Goal: Task Accomplishment & Management: Manage account settings

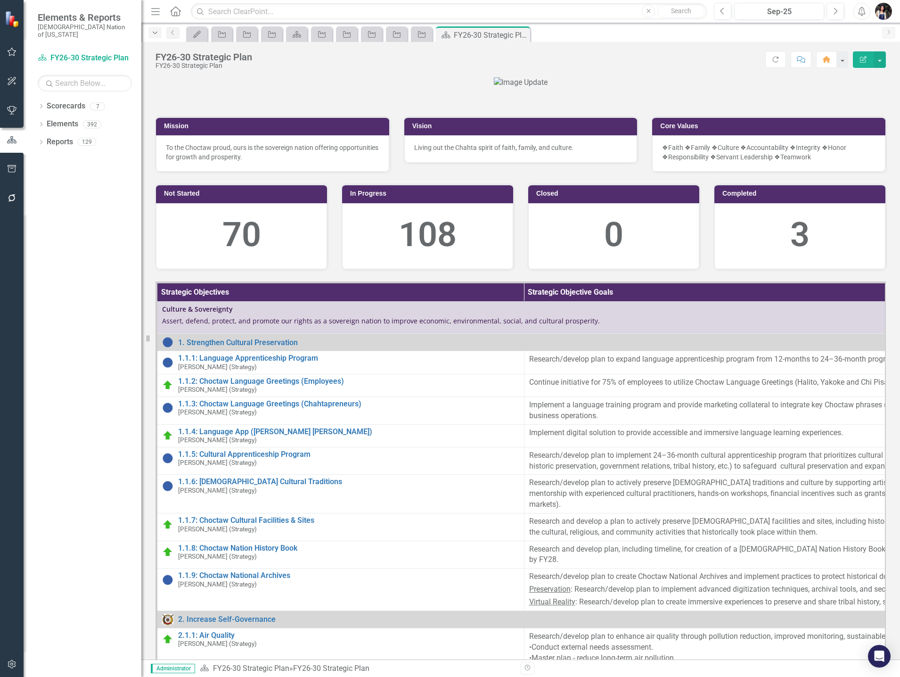
click at [155, 33] on icon "button" at bounding box center [155, 33] width 5 height 2
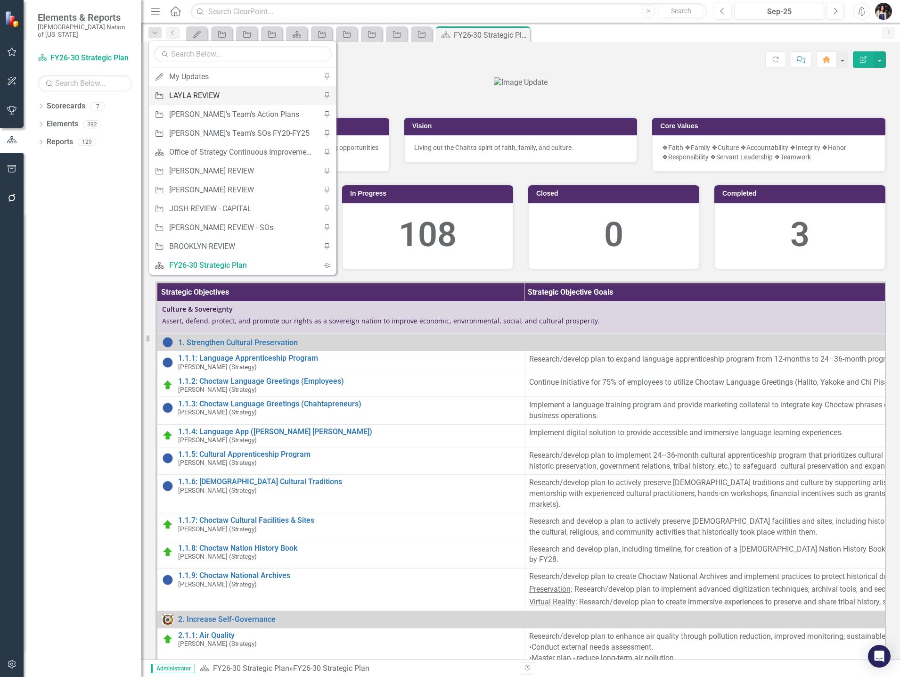
click at [185, 91] on div "LAYLA REVIEW" at bounding box center [241, 96] width 144 height 12
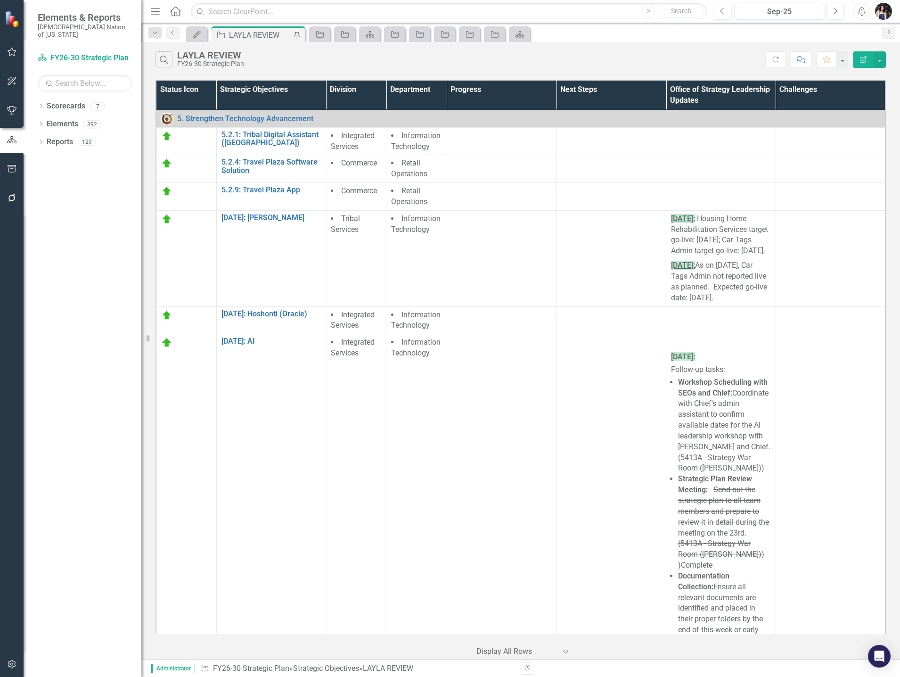
click at [37, 98] on div "Dropdown Scorecards 7 FY26-30 Strategic Plan Continuous Improvement FY26-30 Ope…" at bounding box center [83, 387] width 118 height 578
click at [42, 105] on icon "Dropdown" at bounding box center [41, 107] width 7 height 5
click at [86, 155] on link "FY26-30 Operational Objectives" at bounding box center [97, 160] width 90 height 11
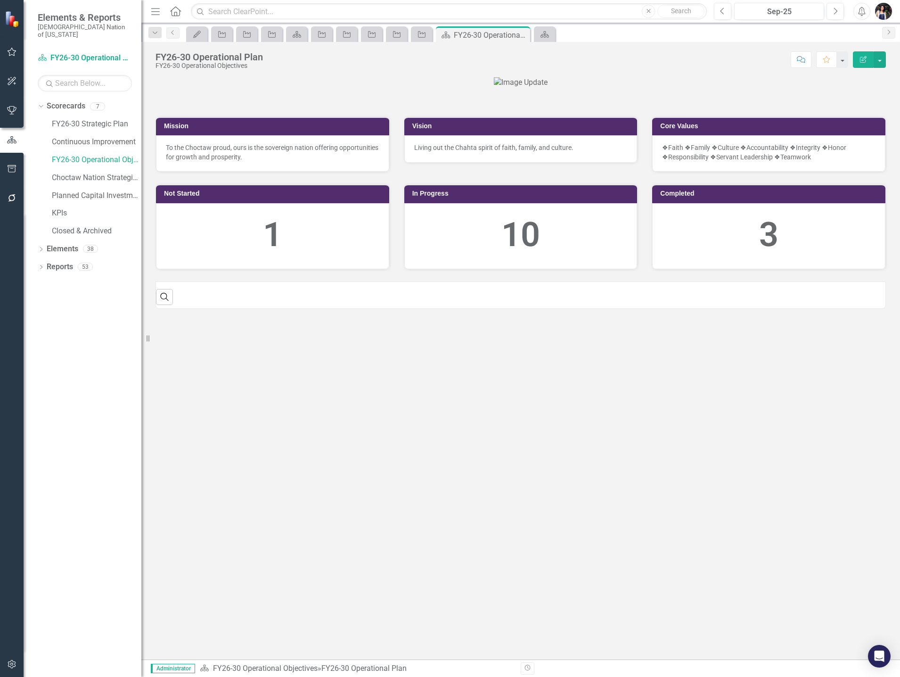
click at [158, 12] on icon "button" at bounding box center [155, 11] width 8 height 7
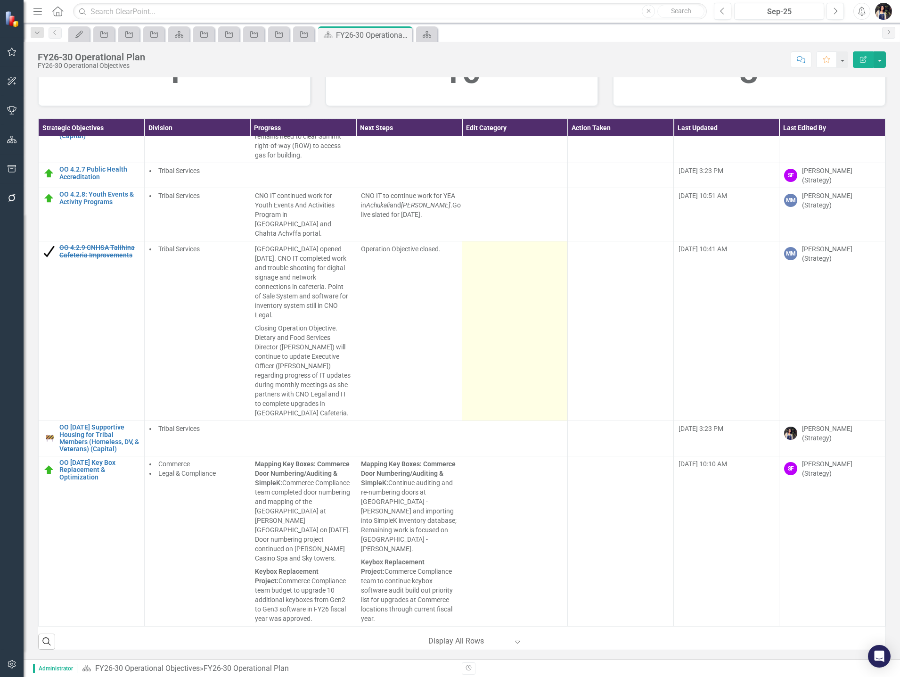
scroll to position [1225, 0]
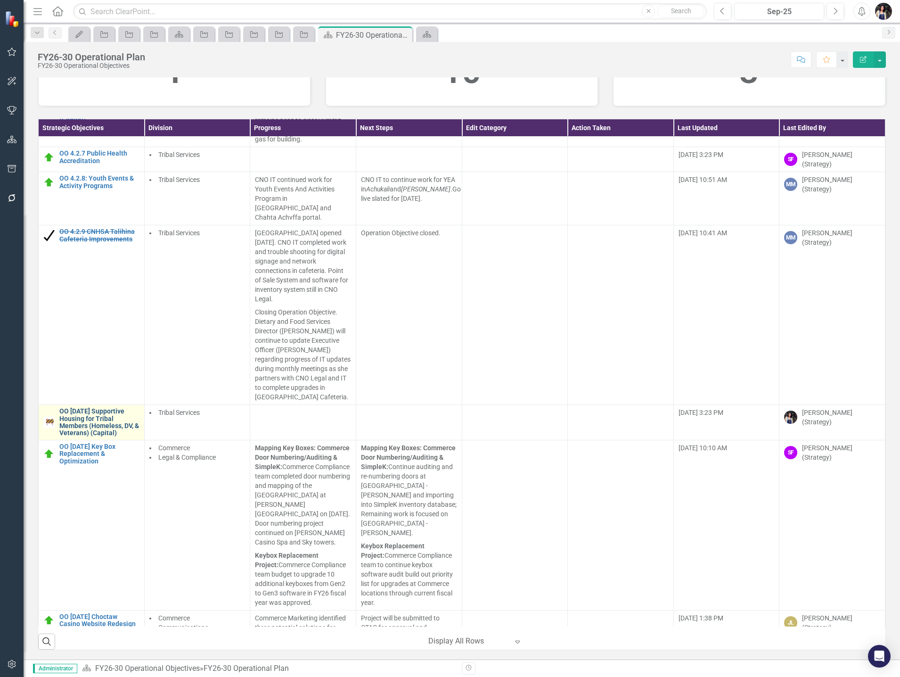
click at [96, 431] on link "OO [DATE] Supportive Housing for Tribal Members (Homeless, DV, & Veterans) (Cap…" at bounding box center [99, 422] width 80 height 29
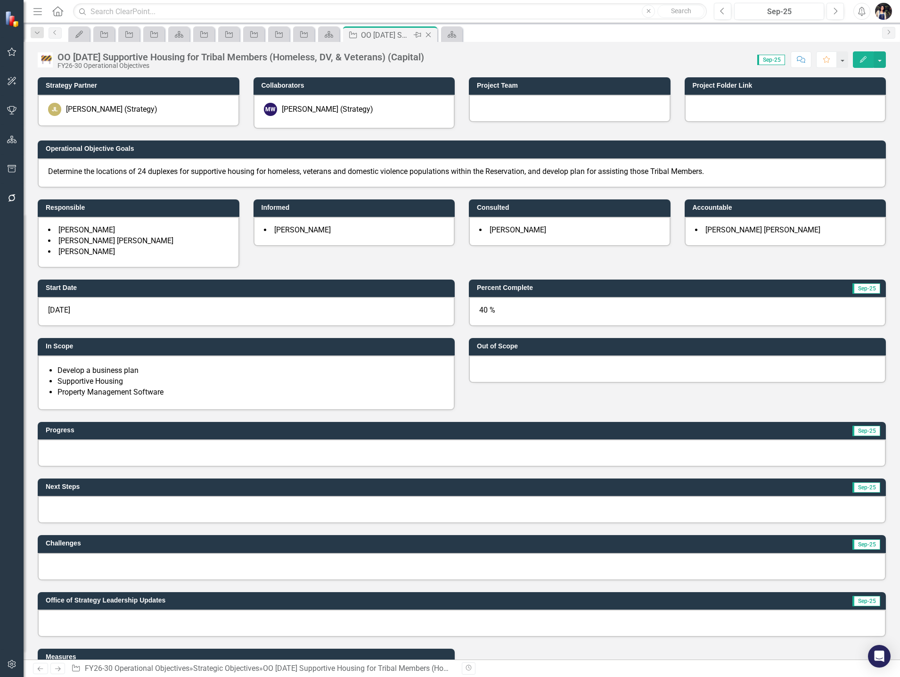
click at [429, 34] on icon "Close" at bounding box center [428, 35] width 9 height 8
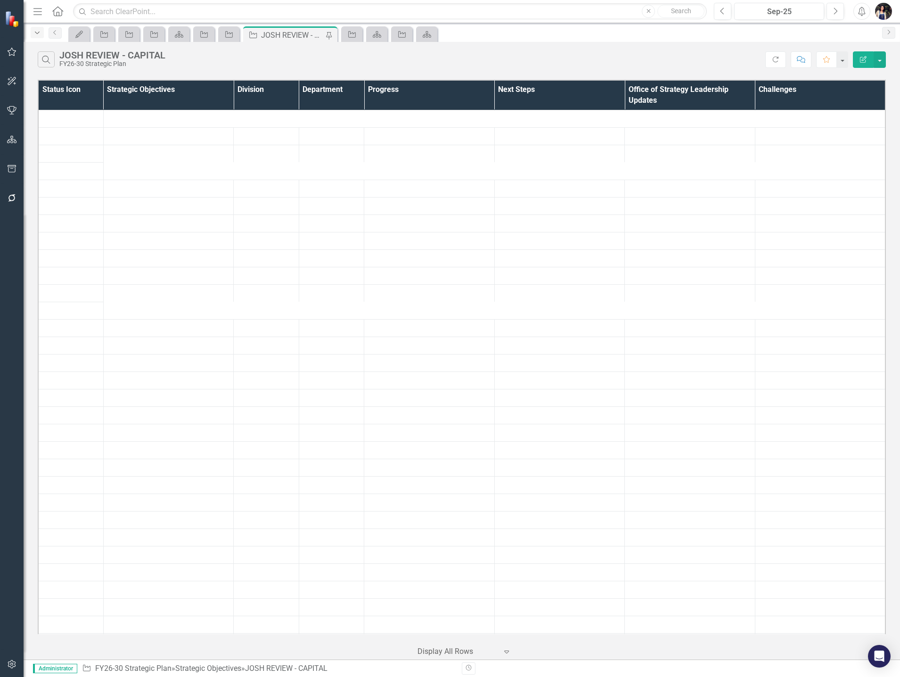
click at [39, 33] on icon "Dropdown" at bounding box center [37, 33] width 8 height 7
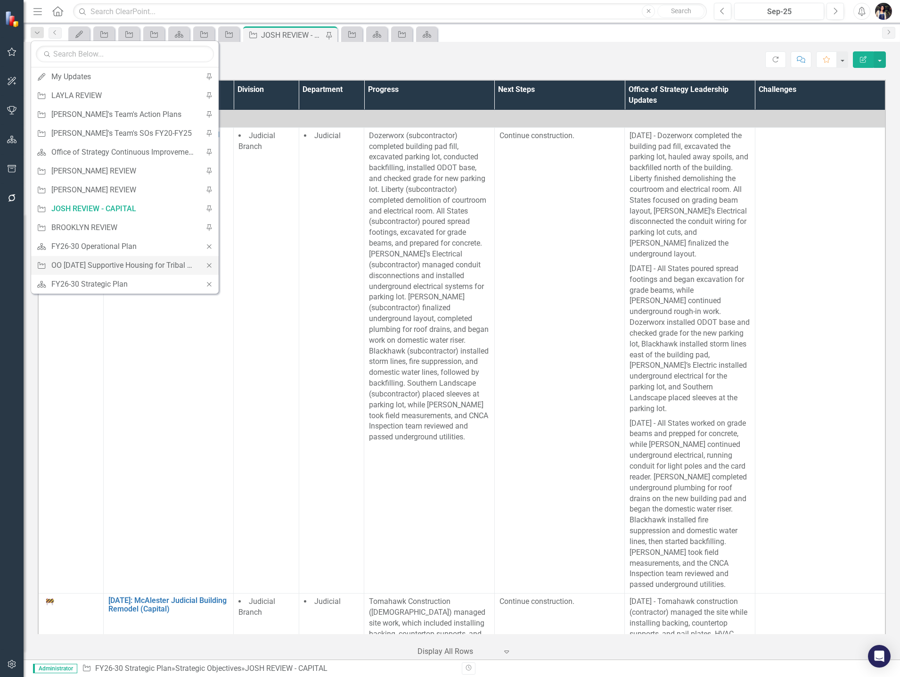
click at [211, 264] on icon "Close" at bounding box center [209, 265] width 8 height 7
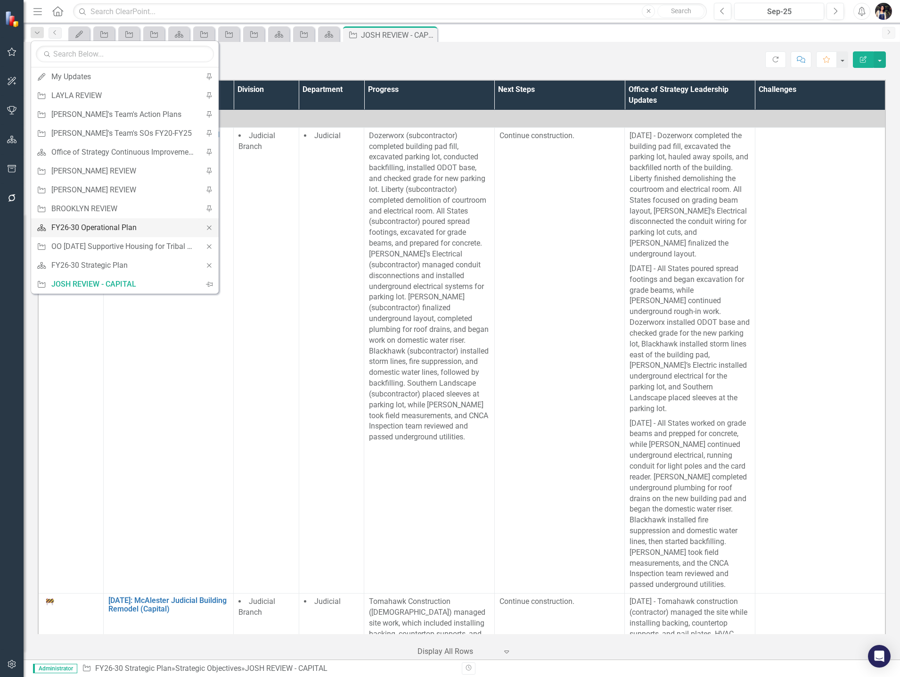
click at [104, 226] on div "FY26-30 Operational Plan" at bounding box center [123, 227] width 144 height 12
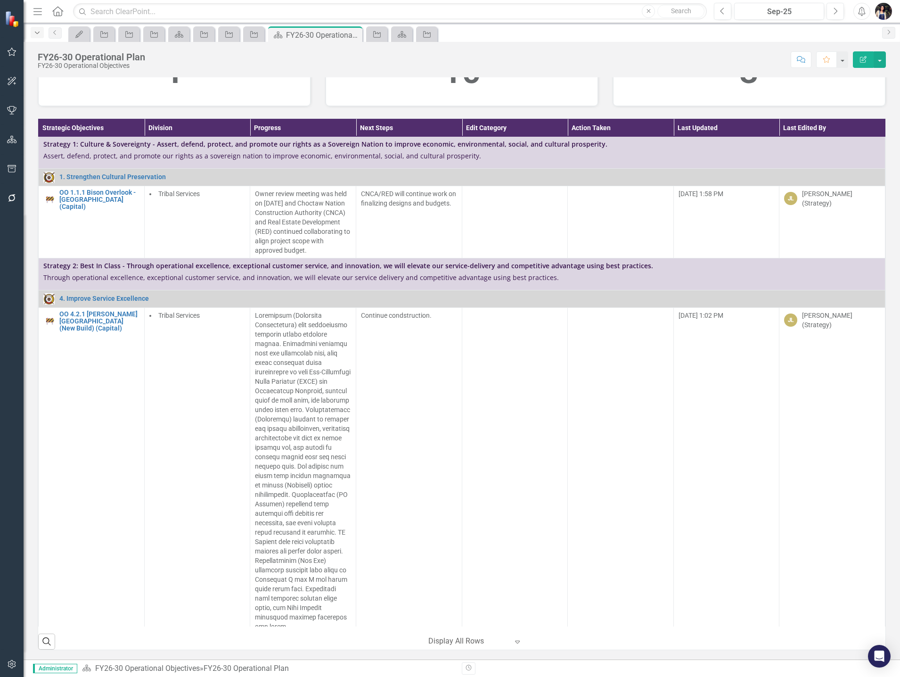
click at [38, 33] on icon "Dropdown" at bounding box center [37, 33] width 8 height 7
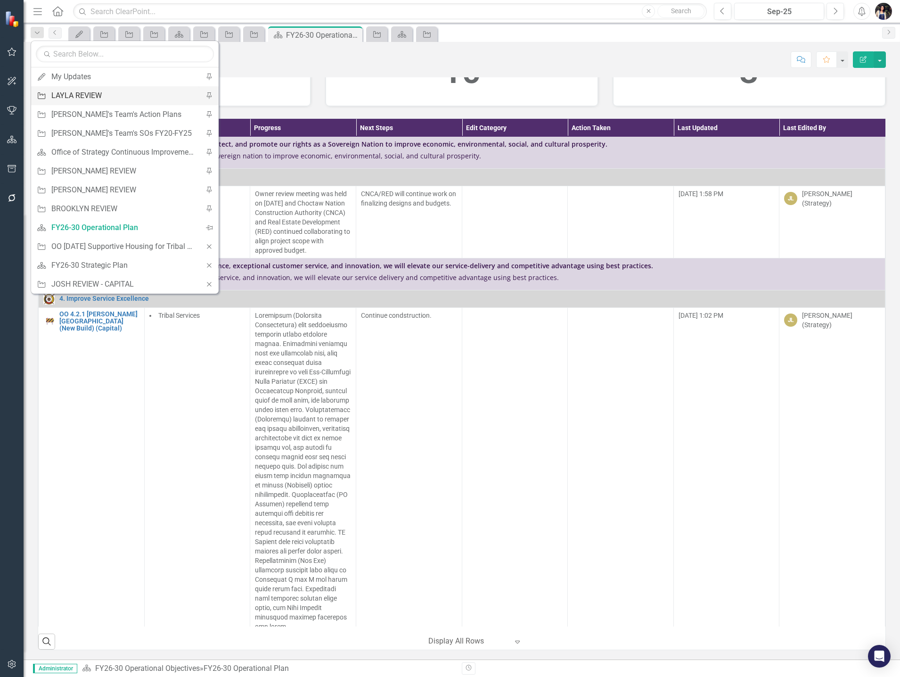
click at [83, 95] on div "LAYLA REVIEW" at bounding box center [123, 96] width 144 height 12
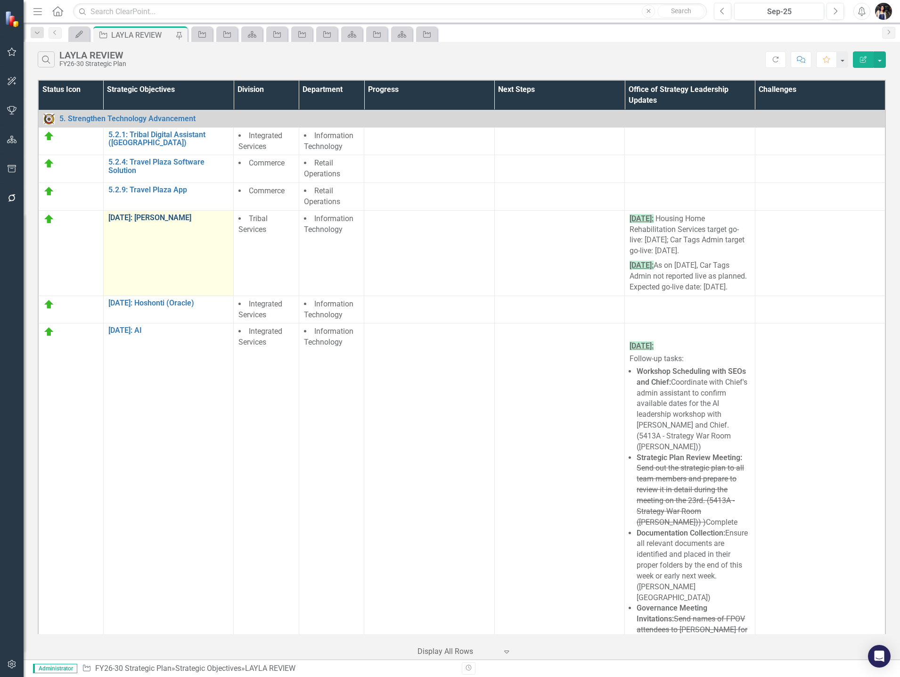
click at [174, 215] on link "[DATE]: [PERSON_NAME]" at bounding box center [168, 217] width 121 height 8
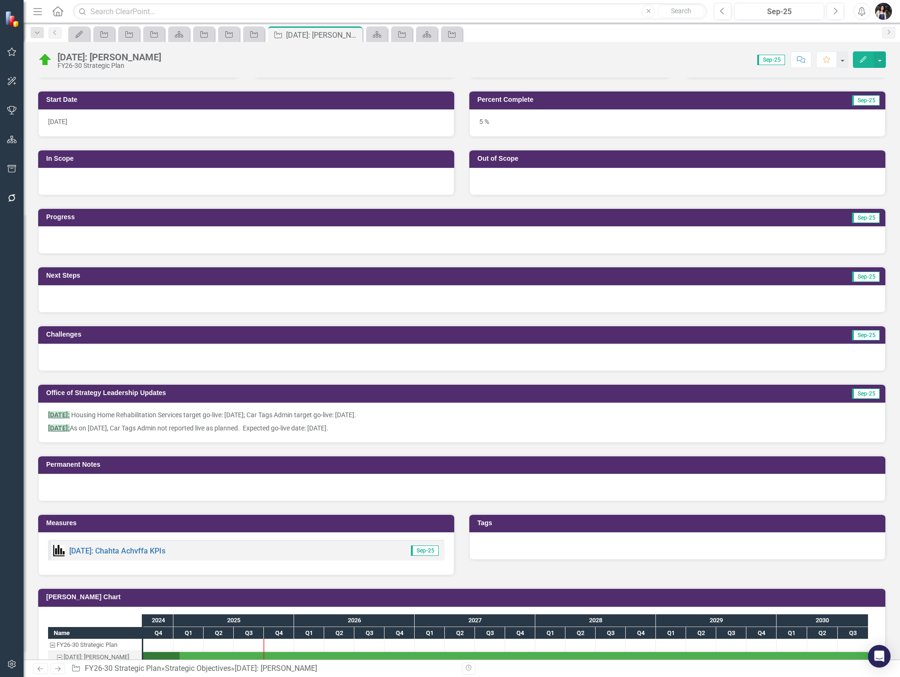
scroll to position [377, 0]
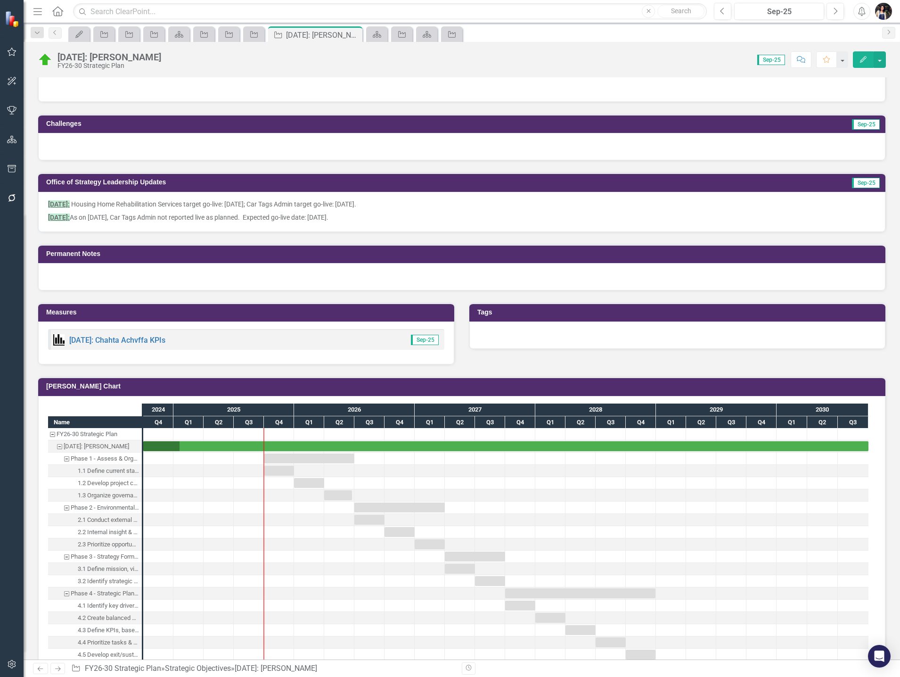
click at [433, 207] on p "9/5/2025: Housing Home Rehabilitation Services target go-live: 9/8/2025; Car Ta…" at bounding box center [461, 204] width 827 height 11
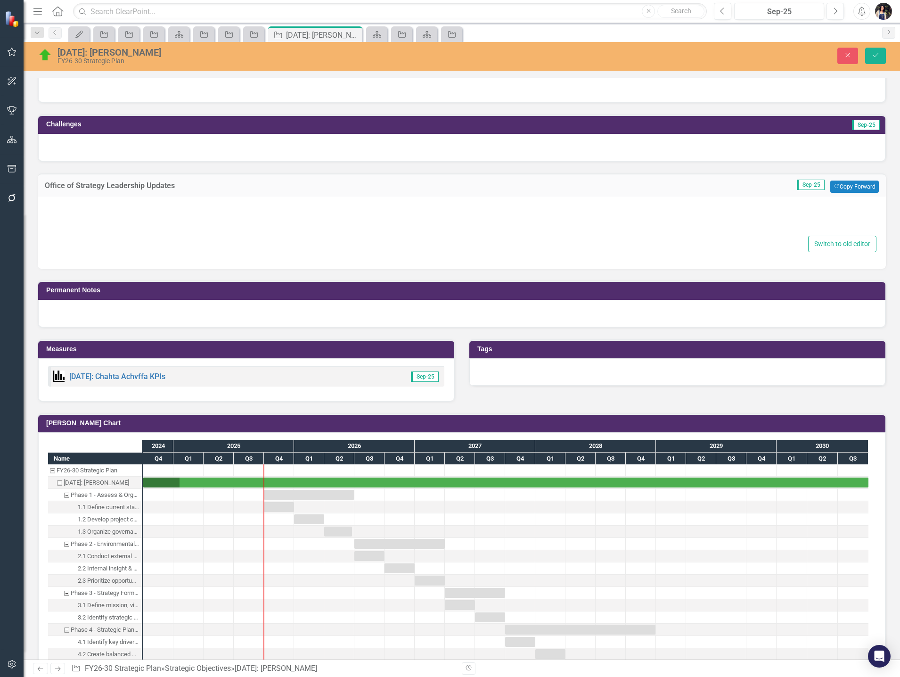
type textarea "<p><strong><span style="text-decoration: underline; background-color: #bfedd2;"…"
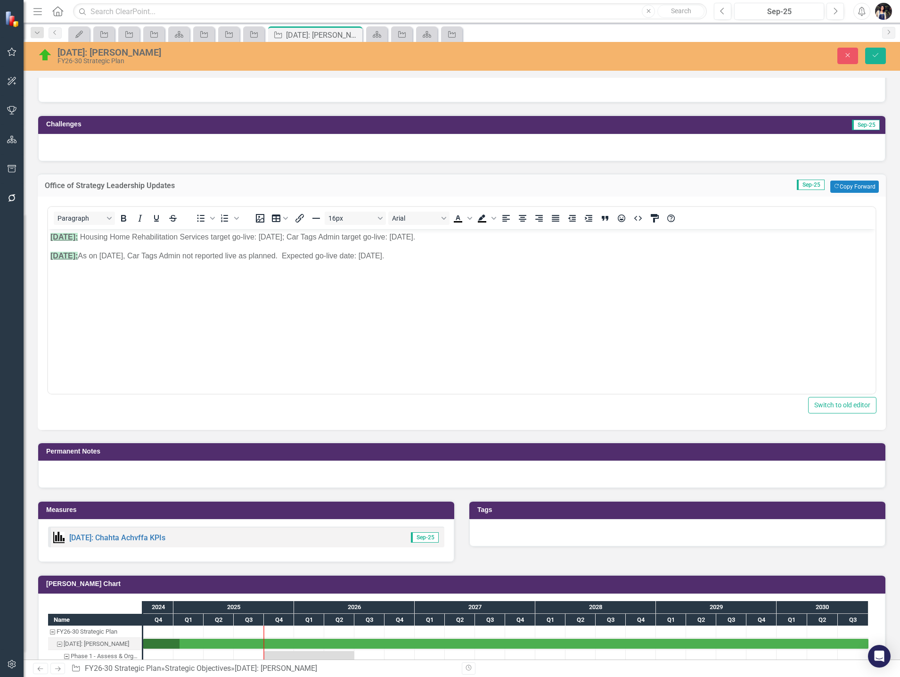
scroll to position [0, 0]
click at [105, 237] on p "9/5/2025: Housing Home Rehabilitation Services target go-live: 9/8/2025; Car Ta…" at bounding box center [461, 236] width 823 height 11
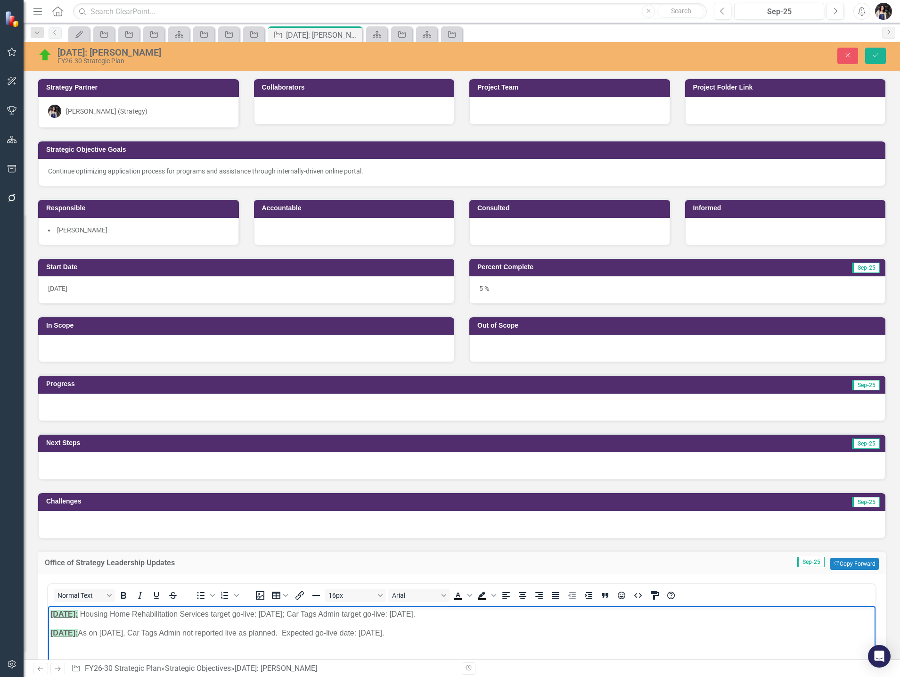
scroll to position [377, 0]
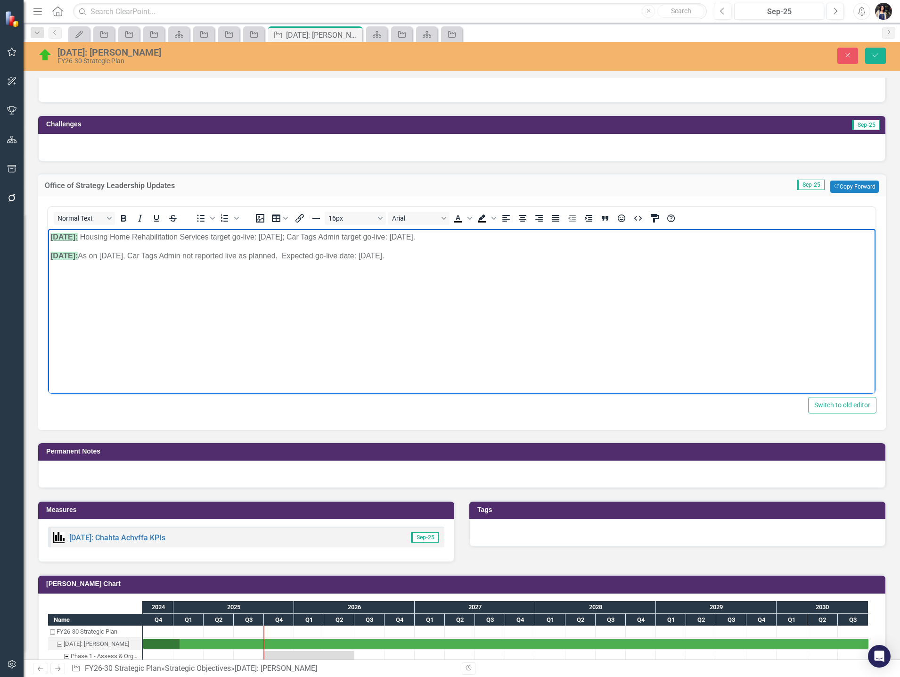
click at [113, 239] on p "9/5/2025: Housing Home Rehabilitation Services target go-live: 9/8/2025; Car Ta…" at bounding box center [461, 236] width 823 height 11
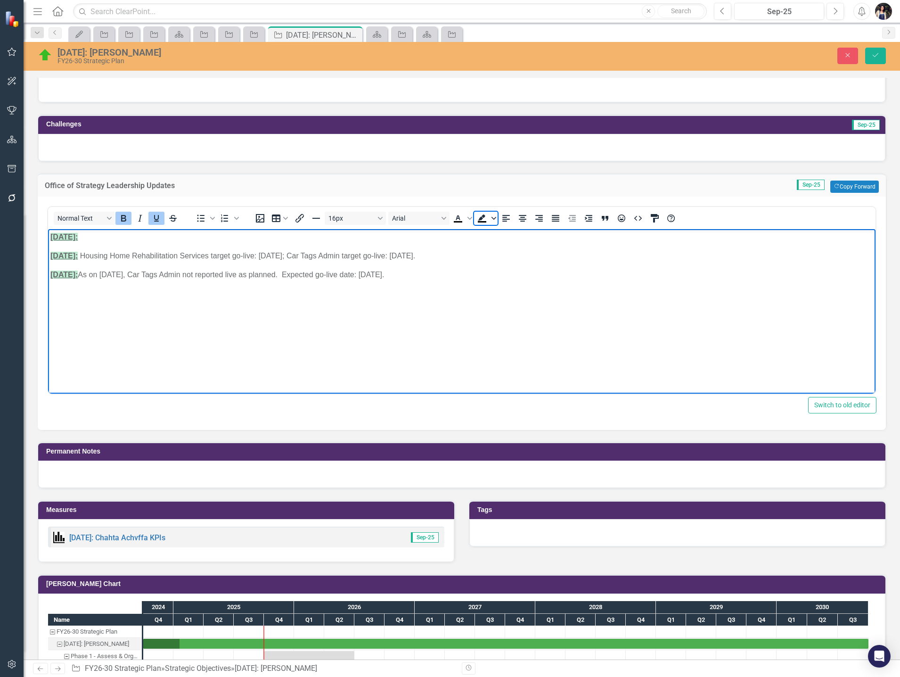
click at [492, 222] on span "Background color Black" at bounding box center [494, 218] width 8 height 13
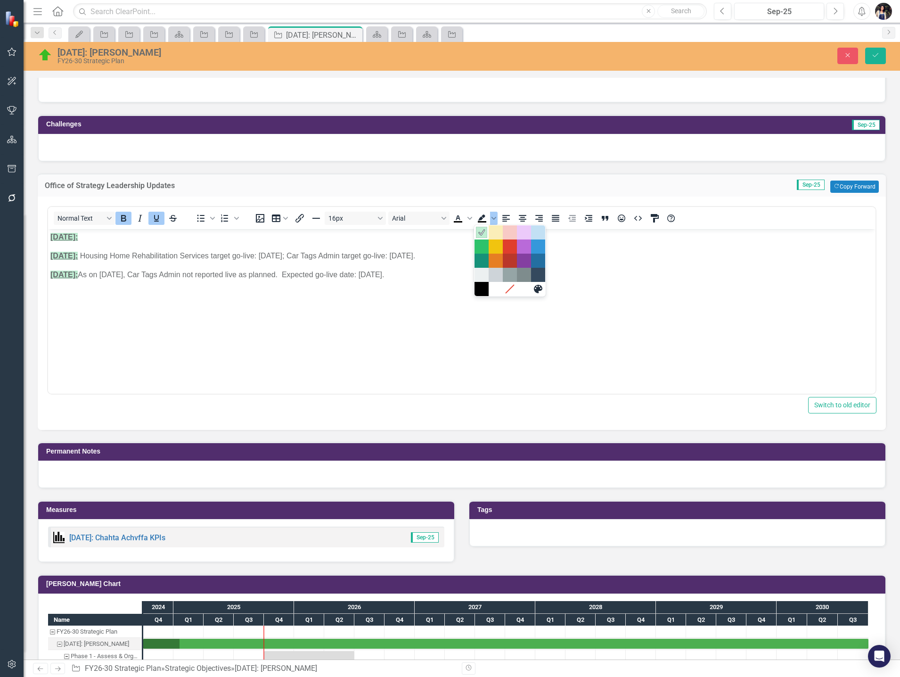
drag, startPoint x: 485, startPoint y: 235, endPoint x: 400, endPoint y: 19, distance: 231.8
click at [485, 235] on icon "Light Green" at bounding box center [481, 232] width 9 height 9
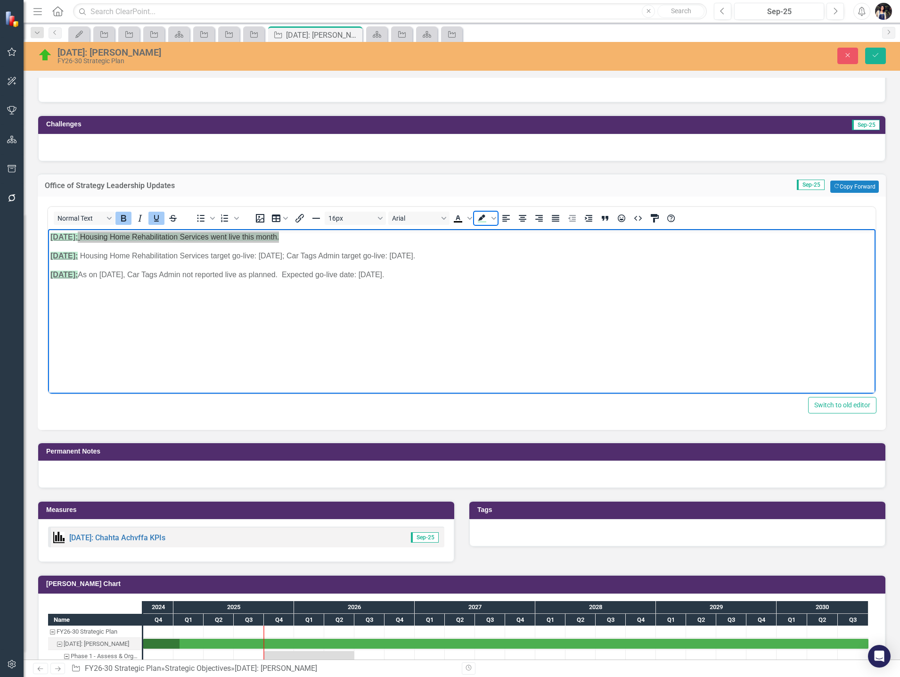
click at [479, 220] on icon "Background color Light Green" at bounding box center [482, 217] width 8 height 6
click at [124, 217] on icon "Bold" at bounding box center [123, 217] width 11 height 11
click at [157, 218] on icon "Underline" at bounding box center [156, 217] width 11 height 11
click at [310, 244] on body "9/29/2025: Housing Home Rehabilitation Services went live this month. 9/5/2025:…" at bounding box center [461, 298] width 827 height 141
drag, startPoint x: 293, startPoint y: 236, endPoint x: 86, endPoint y: 229, distance: 207.4
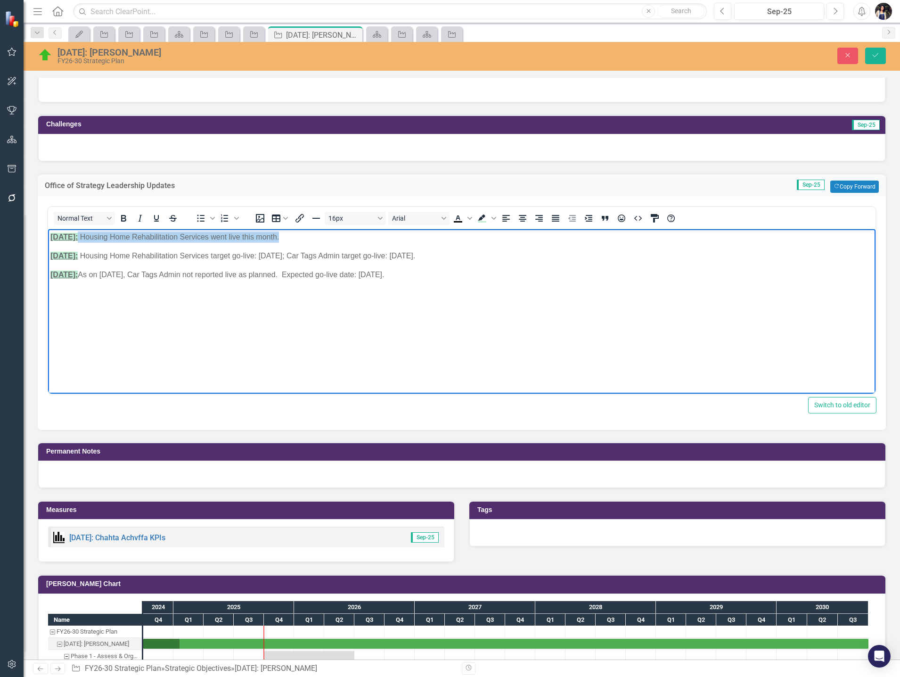
click at [86, 229] on body "9/29/2025: Housing Home Rehabilitation Services went live this month. 9/5/2025:…" at bounding box center [461, 298] width 827 height 141
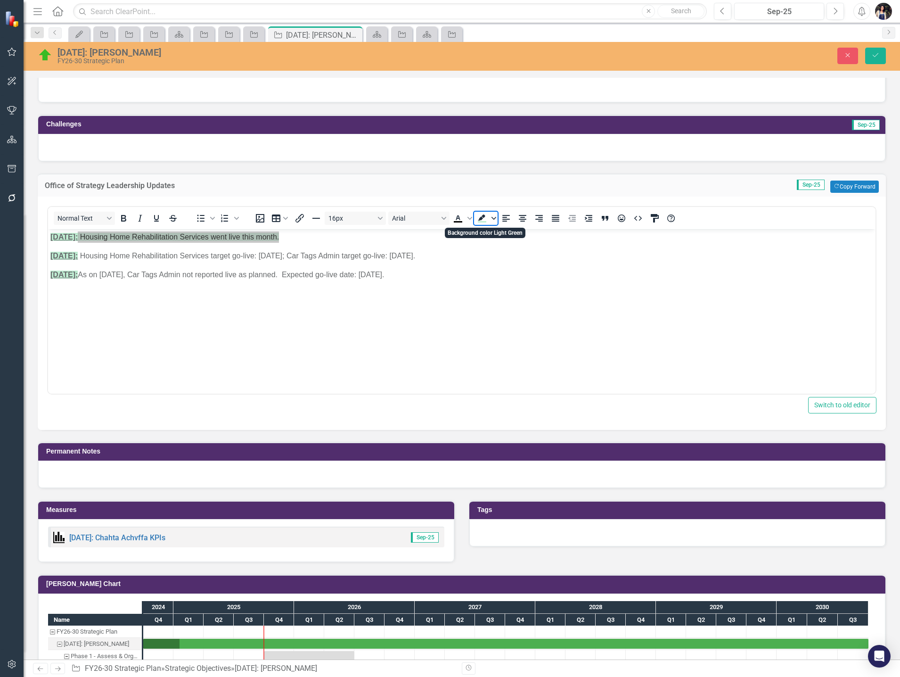
click at [494, 219] on icon "Background color Light Green" at bounding box center [493, 218] width 5 height 3
drag, startPoint x: 508, startPoint y: 291, endPoint x: 447, endPoint y: 68, distance: 231.0
click at [508, 291] on icon "Remove color" at bounding box center [509, 288] width 7 height 7
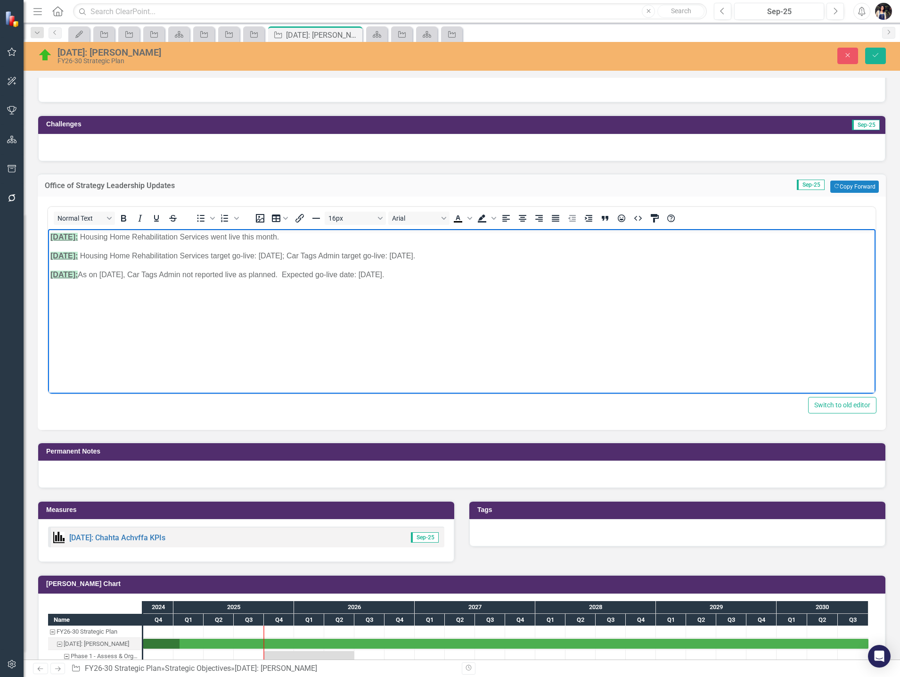
click at [376, 301] on body "9/29/2025: Housing Home Rehabilitation Services went live this month. 9/5/2025:…" at bounding box center [461, 298] width 827 height 141
drag, startPoint x: 873, startPoint y: 54, endPoint x: 666, endPoint y: 43, distance: 208.0
click at [873, 54] on icon "Save" at bounding box center [875, 55] width 8 height 7
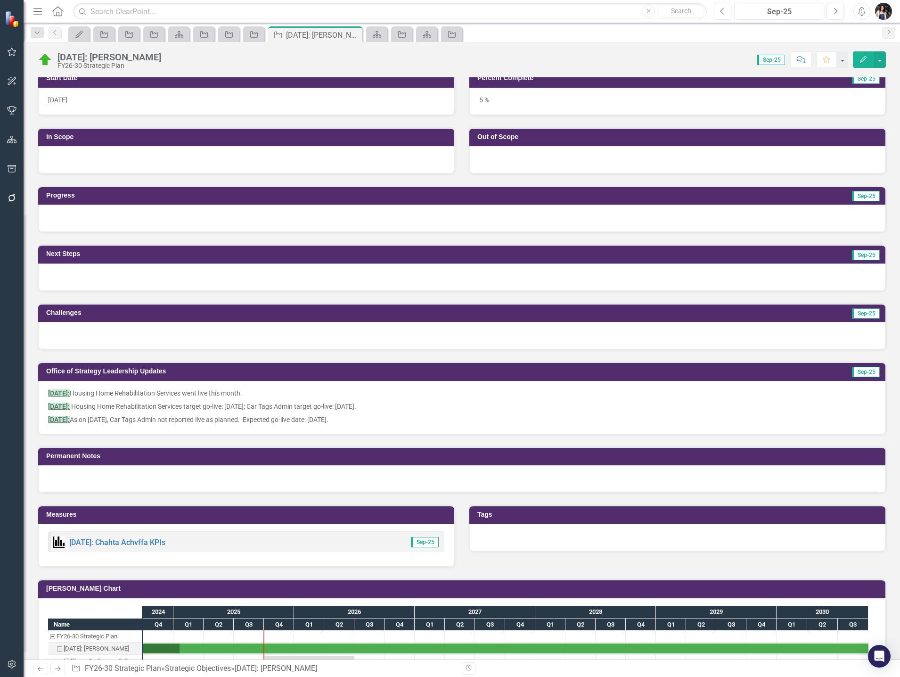
scroll to position [0, 0]
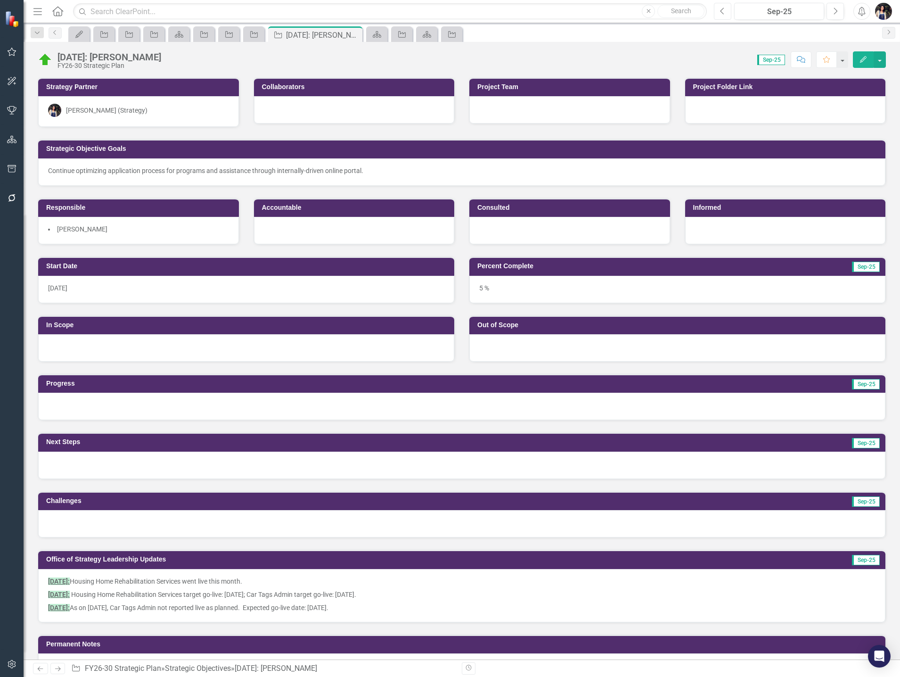
click at [722, 11] on icon "Previous" at bounding box center [722, 11] width 5 height 8
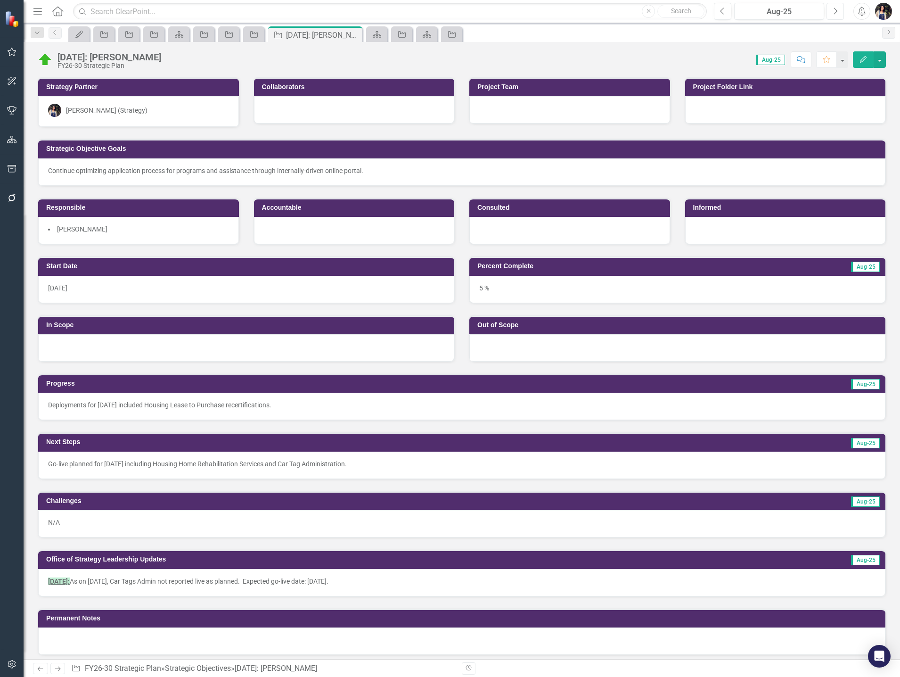
click at [837, 11] on icon "button" at bounding box center [836, 11] width 4 height 7
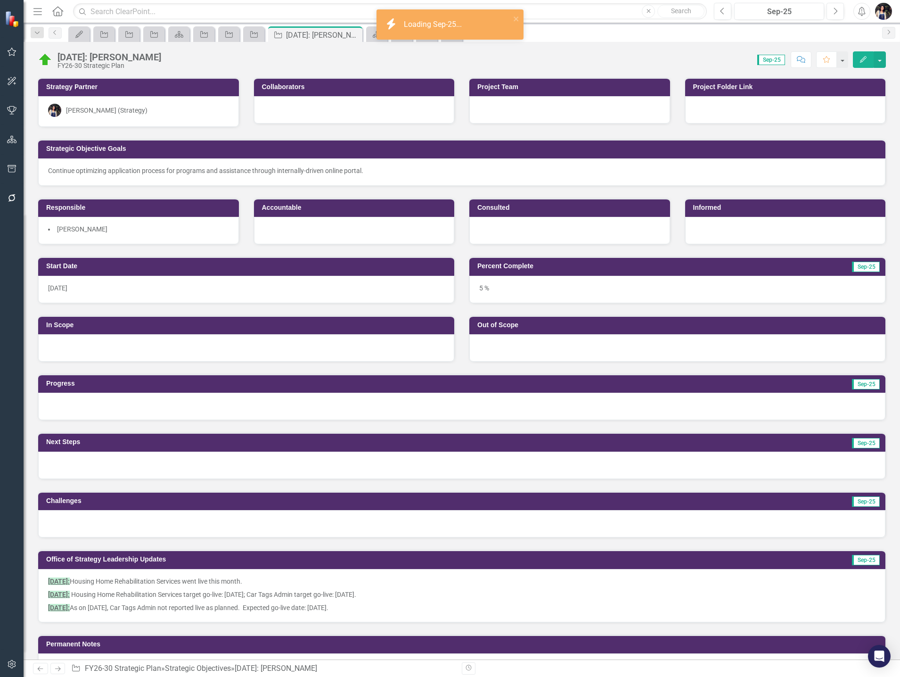
click at [172, 408] on div at bounding box center [461, 405] width 847 height 27
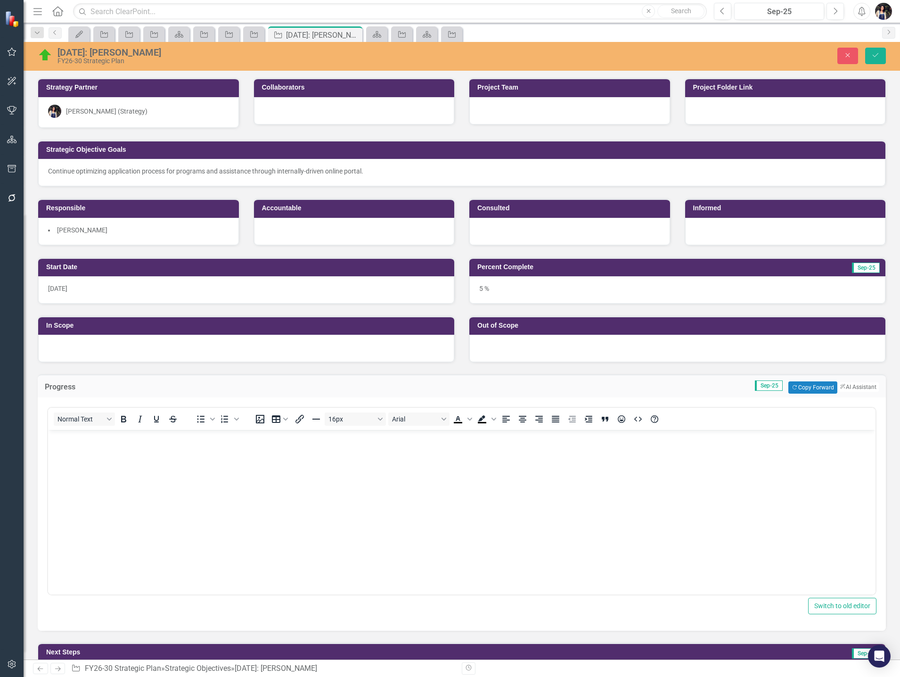
click at [230, 448] on body "Rich Text Area. Press ALT-0 for help." at bounding box center [461, 500] width 827 height 141
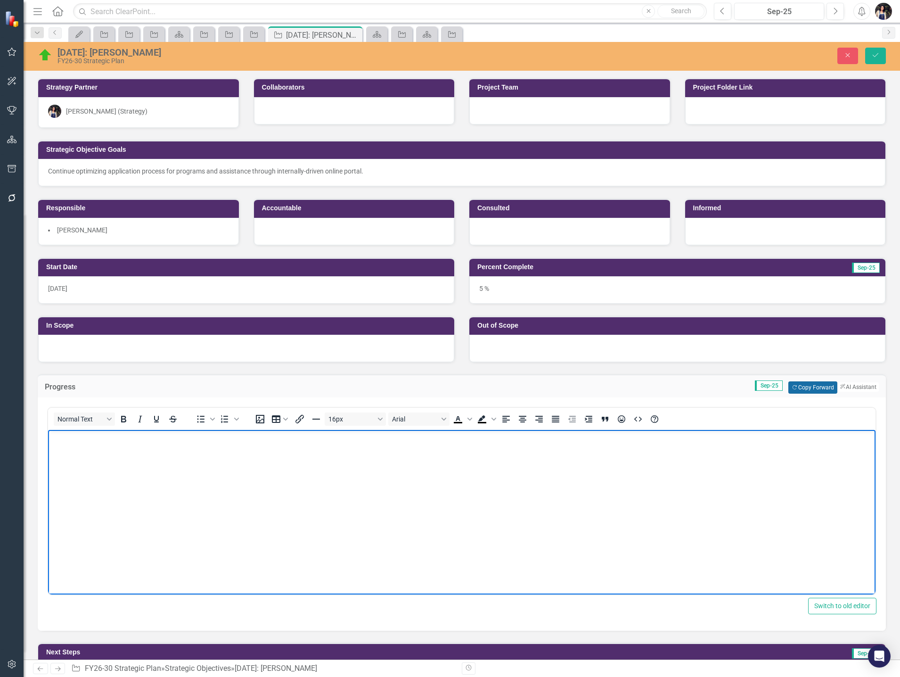
click at [803, 387] on button "Copy Forward Copy Forward" at bounding box center [812, 387] width 49 height 12
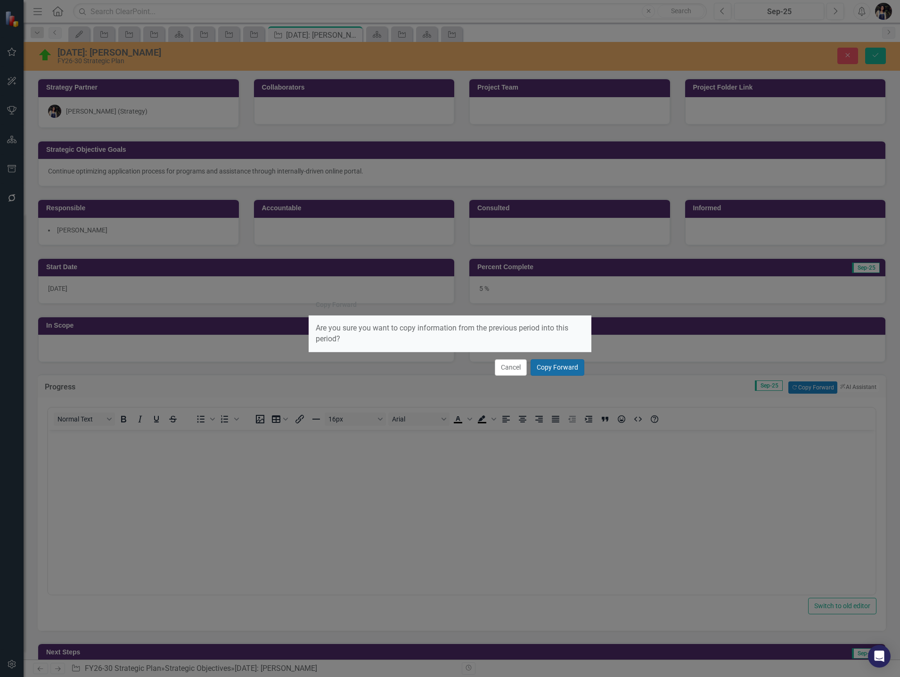
click at [556, 366] on button "Copy Forward" at bounding box center [557, 367] width 54 height 16
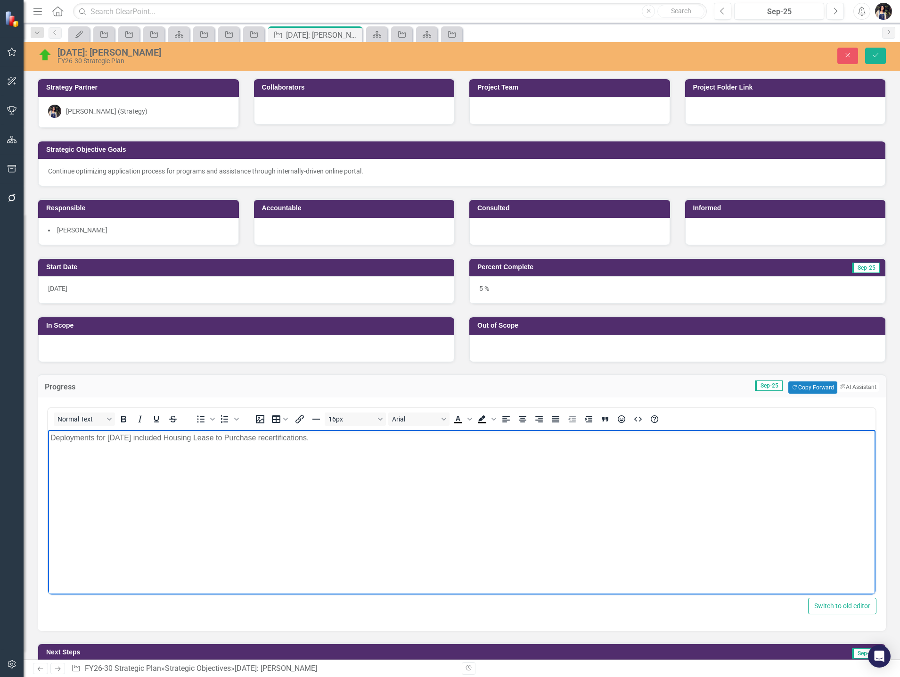
click at [120, 434] on p "Deployments for August 2025 included Housing Lease to Purchase recertifications." at bounding box center [461, 437] width 823 height 11
click at [226, 436] on p "Deployments for September 2025 included Housing Lease to Purchase recertificati…" at bounding box center [461, 437] width 823 height 11
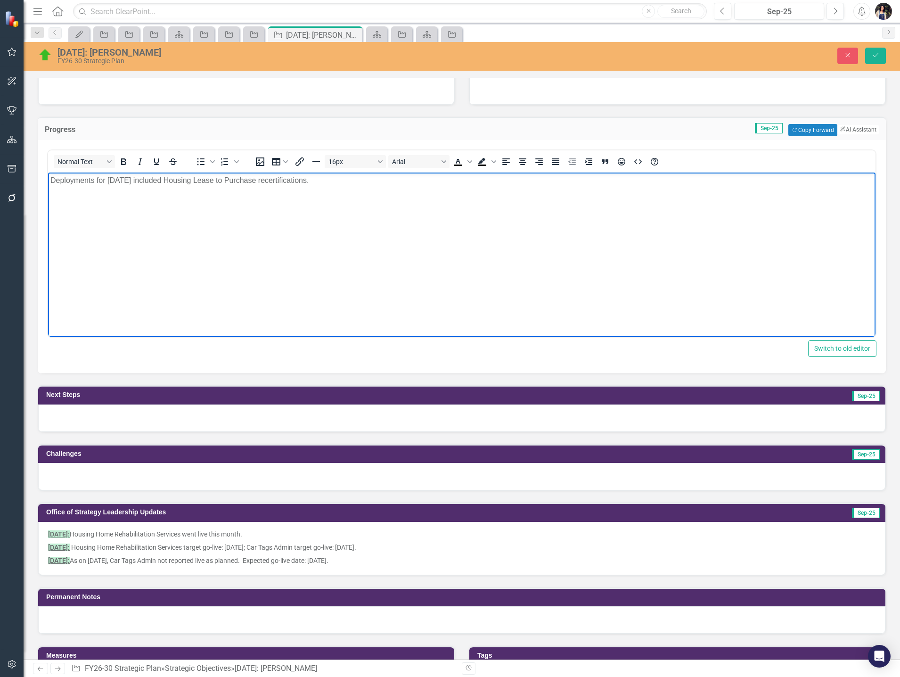
scroll to position [283, 0]
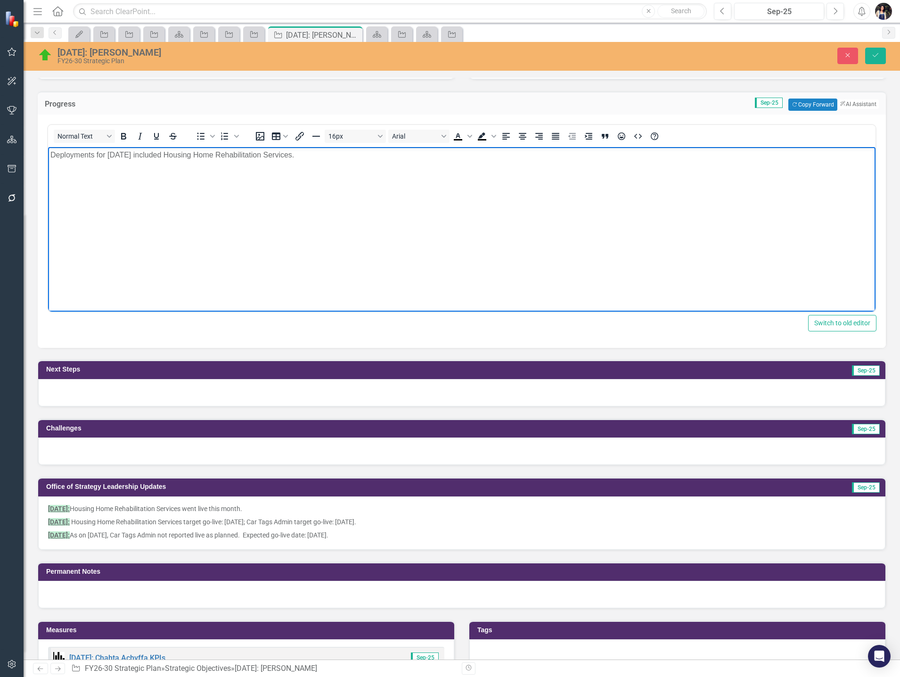
click at [321, 392] on div at bounding box center [461, 392] width 847 height 27
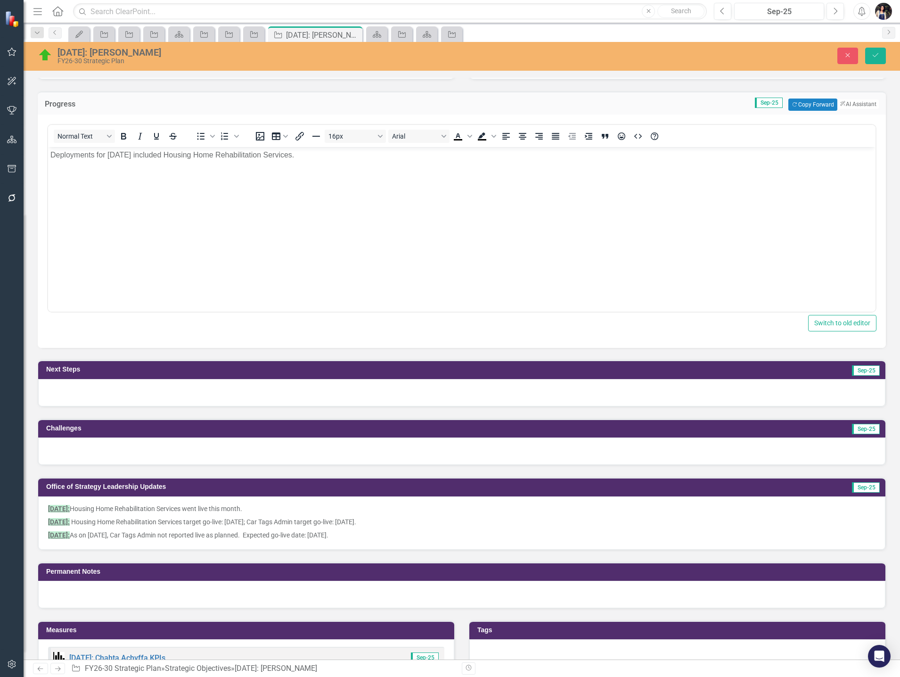
click at [321, 392] on div at bounding box center [461, 392] width 847 height 27
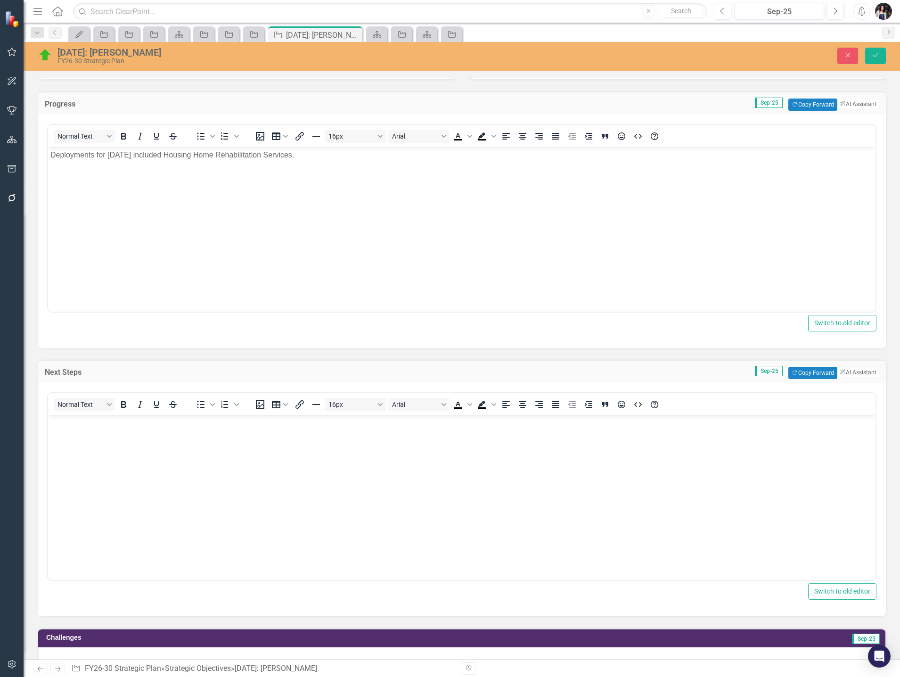
scroll to position [0, 0]
click at [329, 452] on body "Rich Text Area. Press ALT-0 for help." at bounding box center [461, 485] width 827 height 141
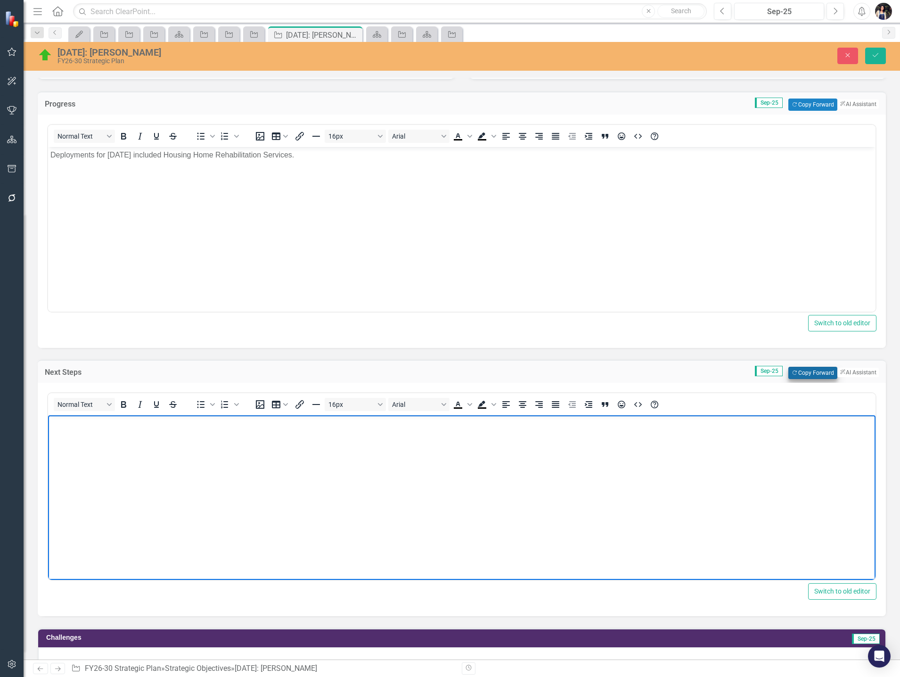
click at [802, 376] on button "Copy Forward Copy Forward" at bounding box center [812, 373] width 49 height 12
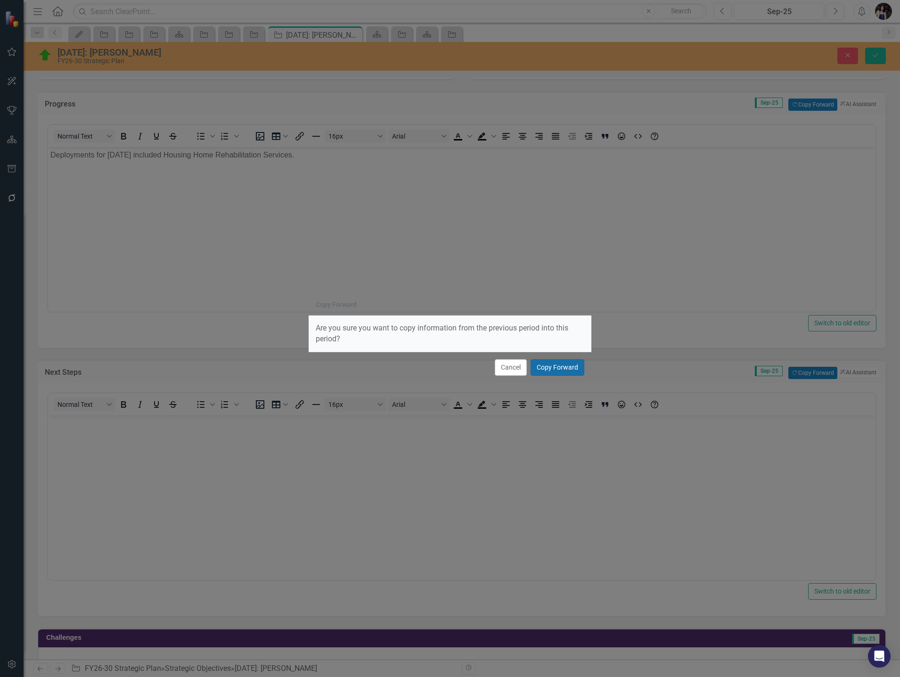
click at [571, 372] on button "Copy Forward" at bounding box center [557, 367] width 54 height 16
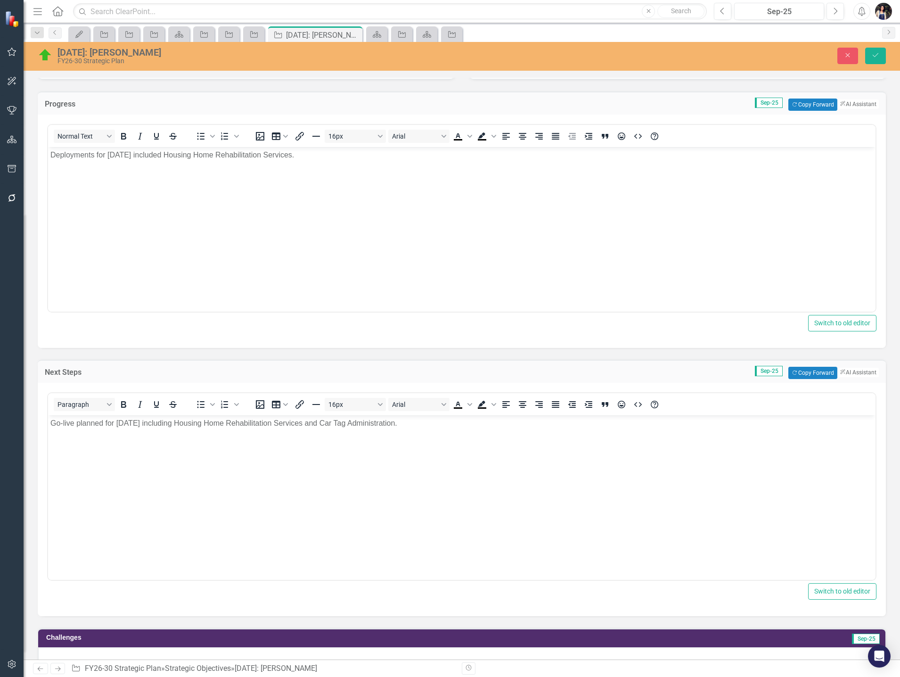
click at [137, 421] on p "Go-live planned for September 2025 including Housing Home Rehabilitation Servic…" at bounding box center [461, 422] width 823 height 11
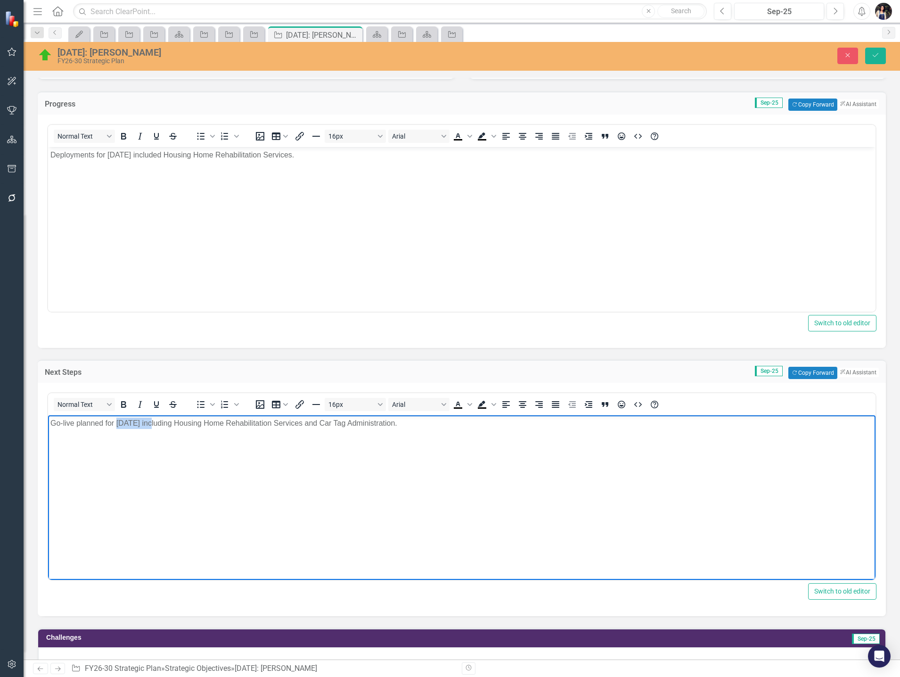
click at [137, 421] on p "Go-live planned for September 2025 including Housing Home Rehabilitation Servic…" at bounding box center [461, 422] width 823 height 11
click at [196, 426] on p "Go-live planned for October 2025 including Housing Home Rehabilitation Services…" at bounding box center [461, 422] width 823 height 11
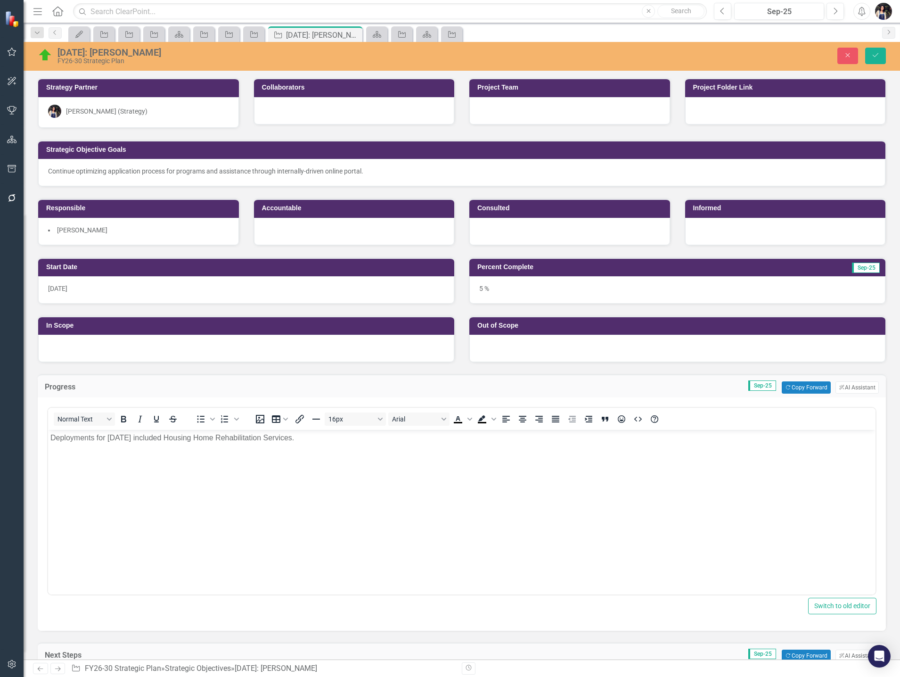
scroll to position [283, 0]
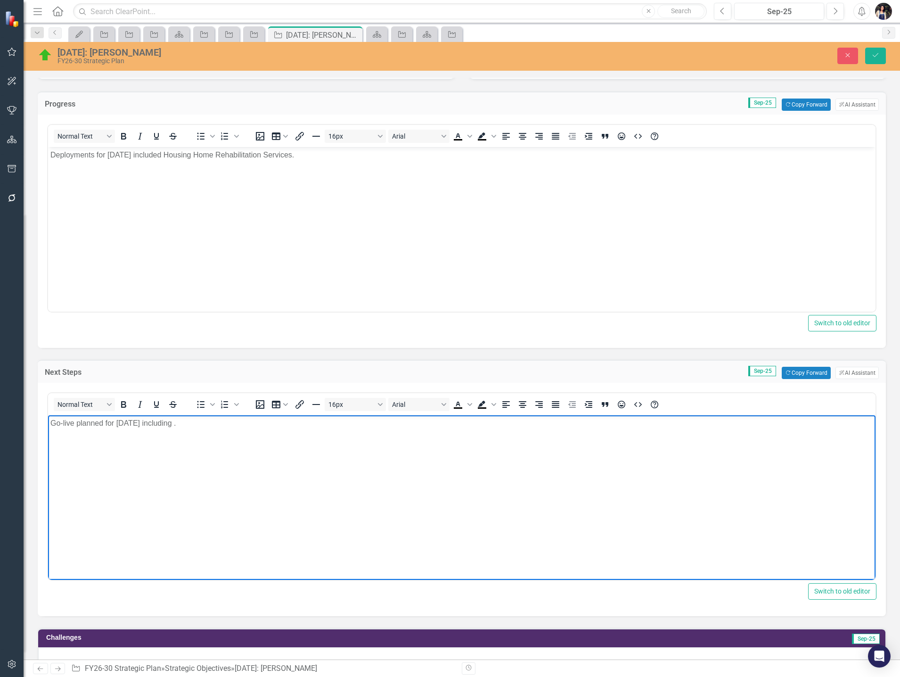
click at [50, 424] on body "Go-live planned for [DATE] including ." at bounding box center [461, 485] width 827 height 141
click at [122, 423] on p "No [PERSON_NAME] planned Go-live planned for [DATE] including ." at bounding box center [461, 422] width 823 height 11
click at [241, 424] on p "No Chahta Achvffa go-live planned for [DATE] including ." at bounding box center [461, 422] width 823 height 11
drag, startPoint x: 136, startPoint y: 422, endPoint x: 151, endPoint y: 434, distance: 19.8
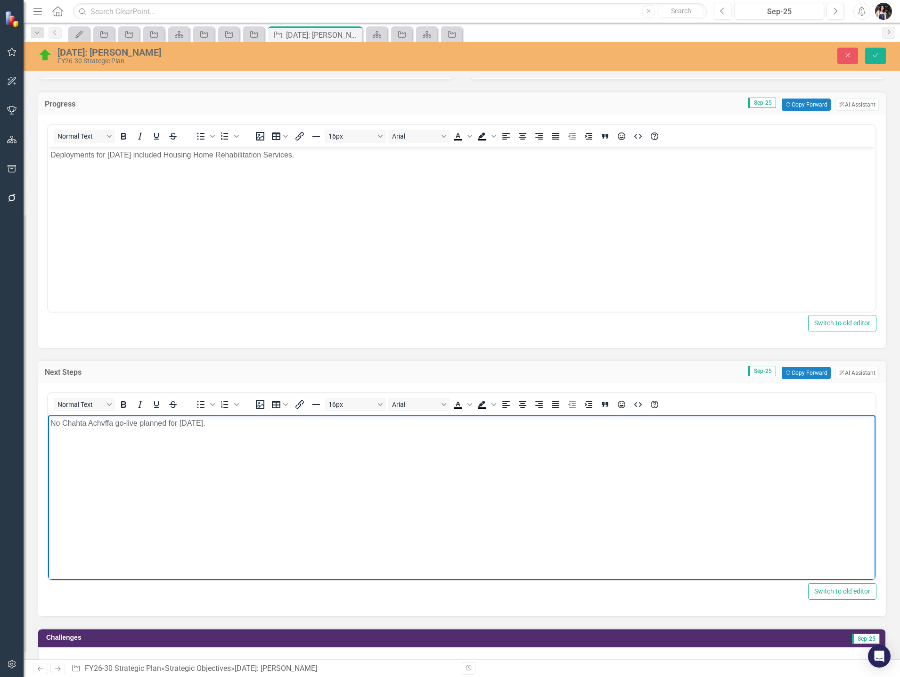
click at [136, 423] on p "No Chahta Achvffa go-live planned for October 2025." at bounding box center [461, 422] width 823 height 11
click at [257, 433] on body "No Chahta Achvffa go-lives planned for October 2025." at bounding box center [461, 485] width 827 height 141
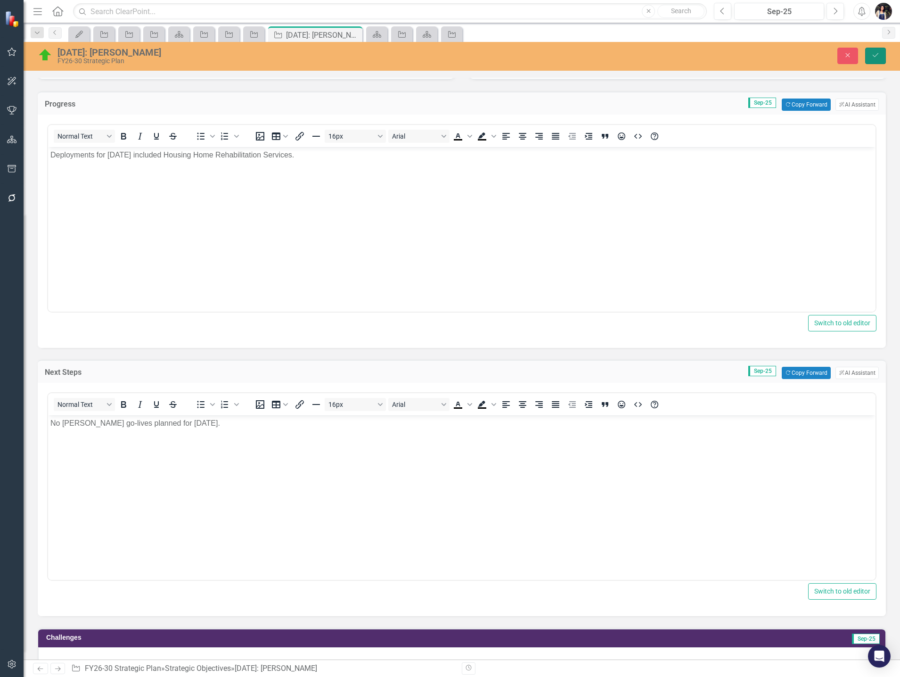
click at [877, 54] on icon "Save" at bounding box center [875, 55] width 8 height 7
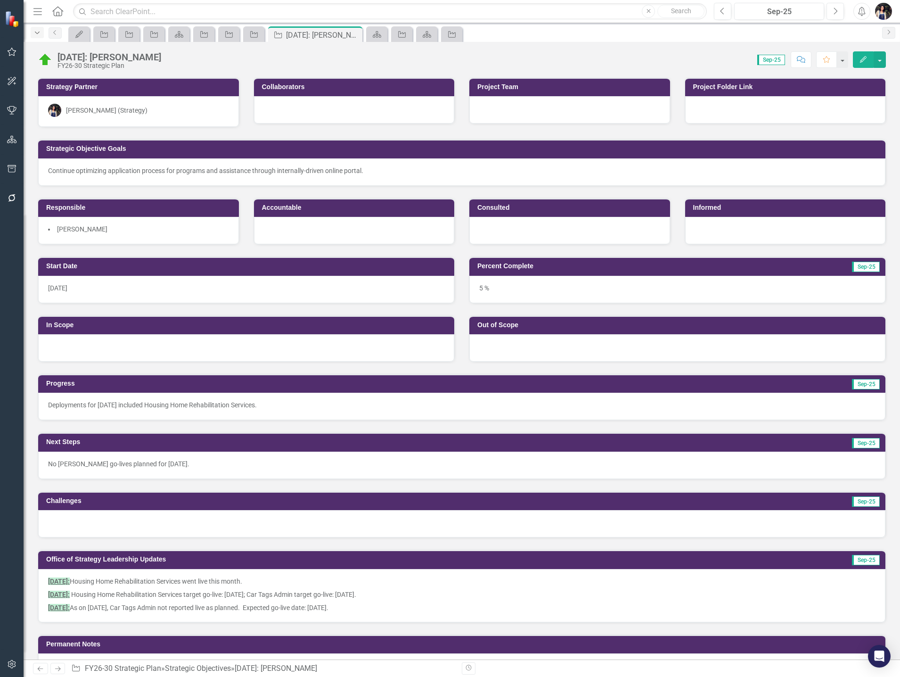
click at [39, 33] on icon "Dropdown" at bounding box center [37, 33] width 8 height 7
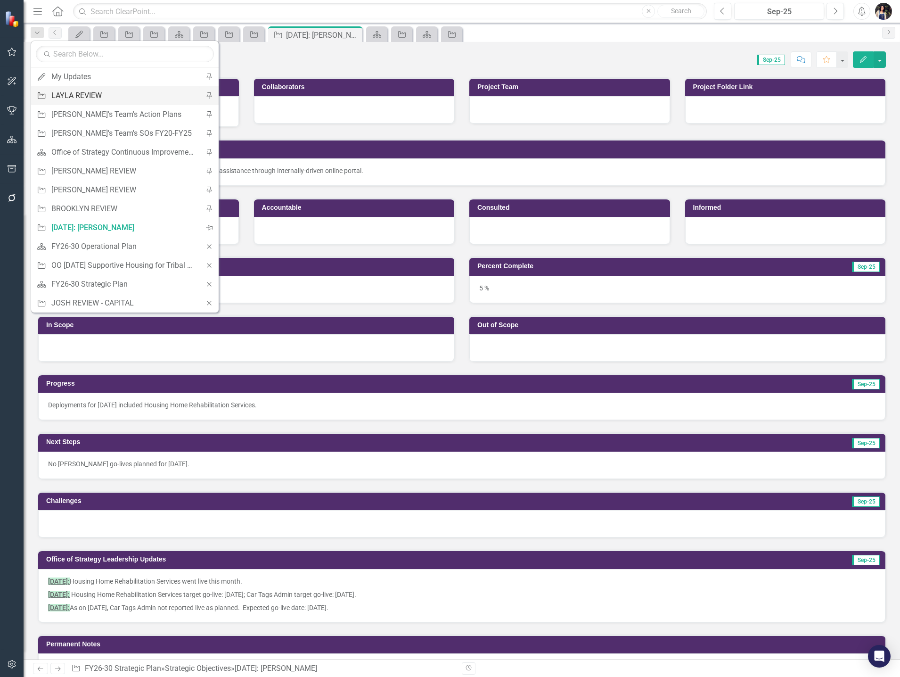
click at [65, 90] on div "LAYLA REVIEW" at bounding box center [123, 96] width 144 height 12
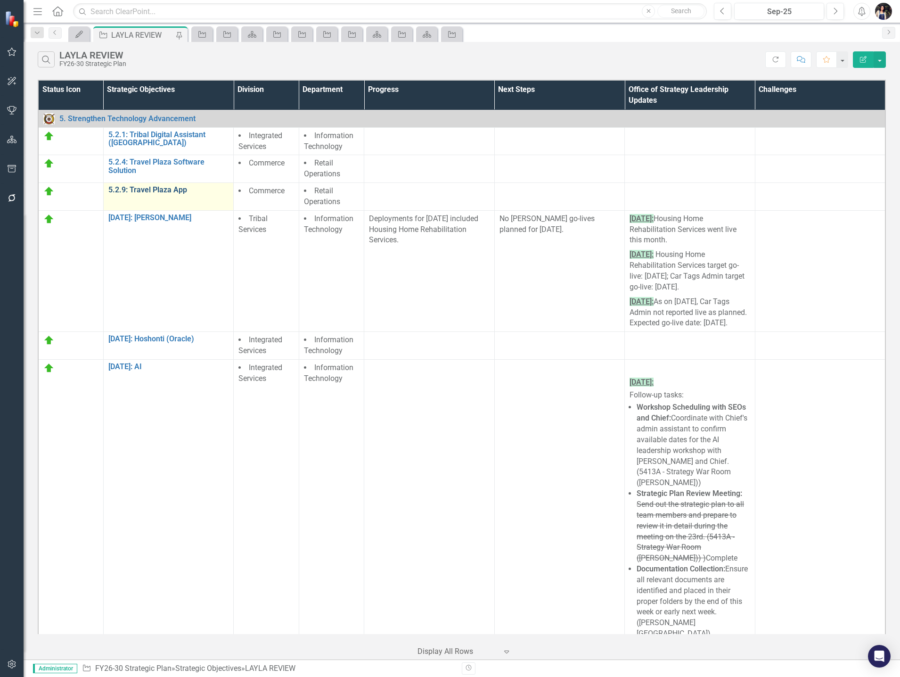
click at [167, 188] on link "5.2.9: Travel Plaza App" at bounding box center [168, 190] width 121 height 8
